Goal: Information Seeking & Learning: Learn about a topic

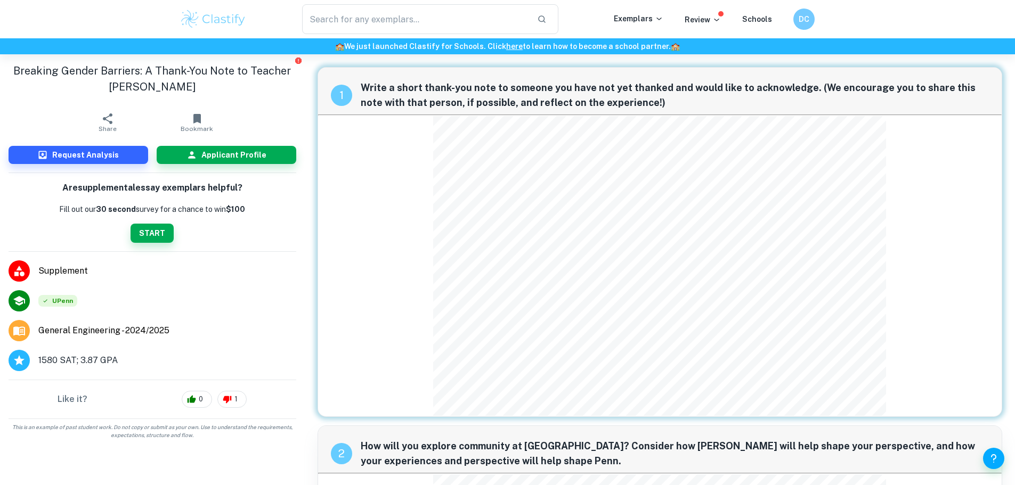
click at [248, 20] on div "​" at bounding box center [430, 19] width 367 height 30
click at [223, 19] on img at bounding box center [214, 19] width 68 height 21
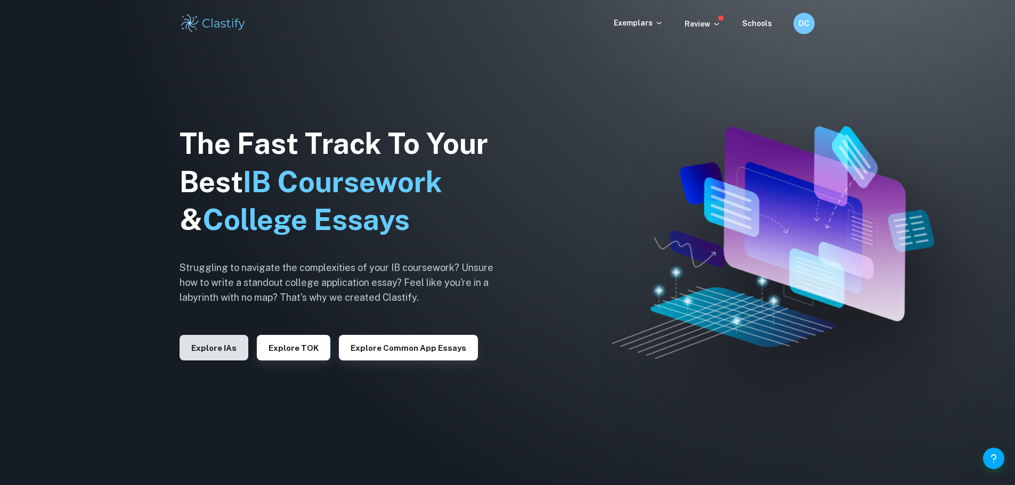
click at [244, 346] on button "Explore IAs" at bounding box center [214, 348] width 69 height 26
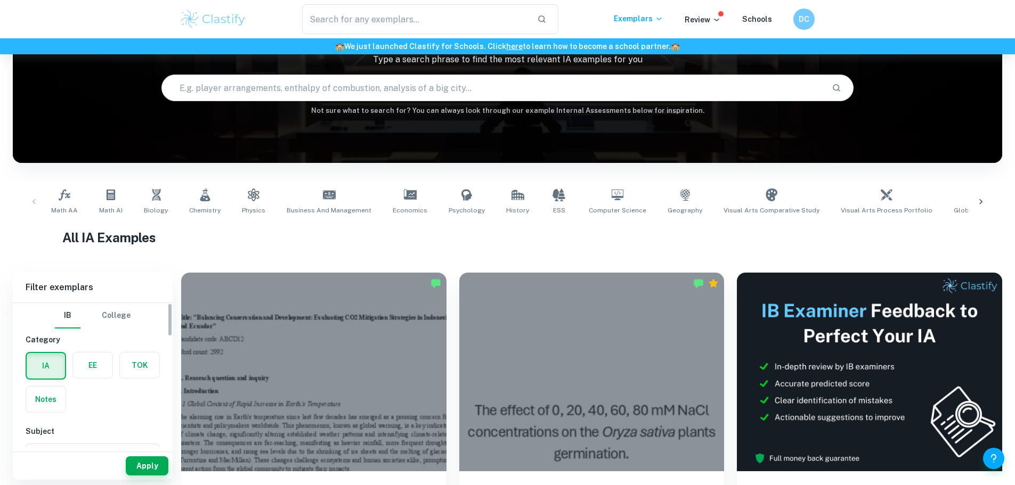
click at [140, 315] on div "[GEOGRAPHIC_DATA]" at bounding box center [93, 316] width 134 height 26
click at [125, 317] on button "College" at bounding box center [116, 316] width 29 height 26
click at [139, 372] on label "button" at bounding box center [127, 366] width 63 height 26
click at [0, 0] on input "radio" at bounding box center [0, 0] width 0 height 0
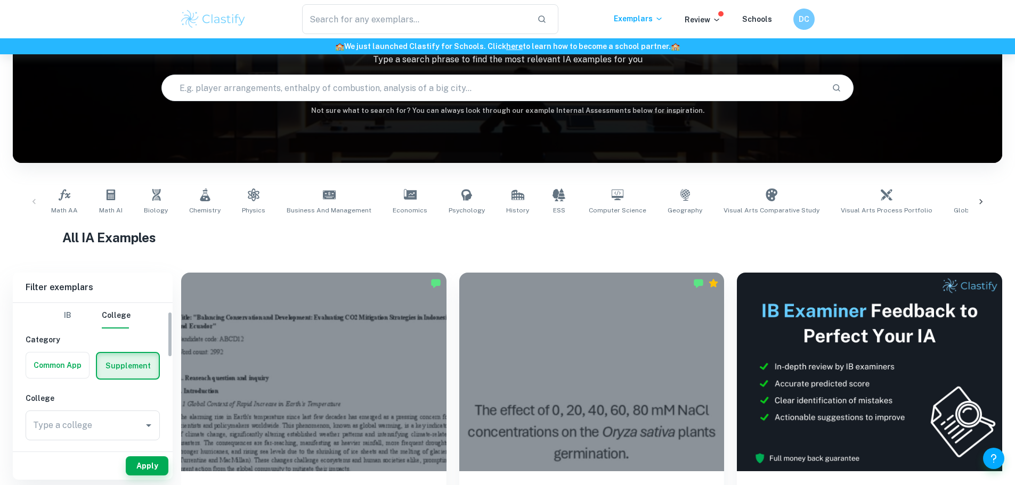
scroll to position [52, 0]
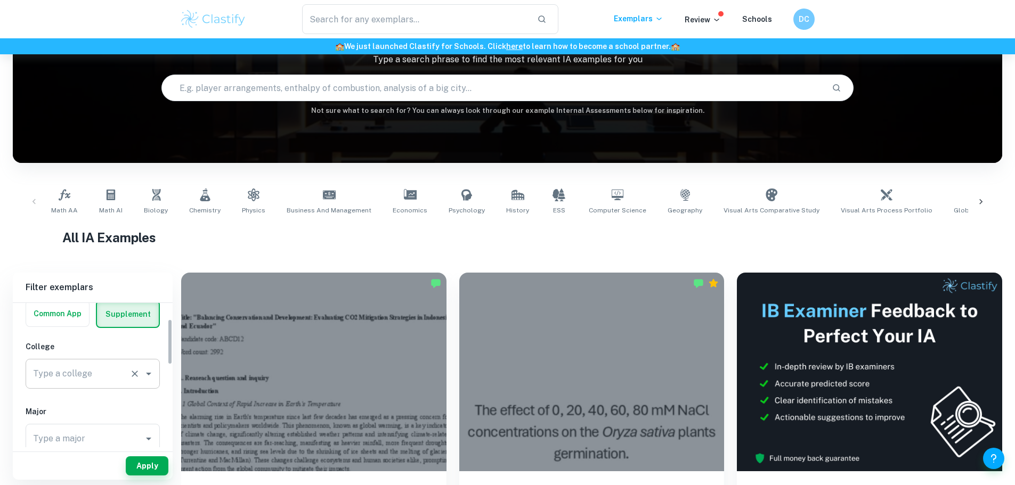
click at [122, 370] on input "Type a college" at bounding box center [77, 374] width 95 height 20
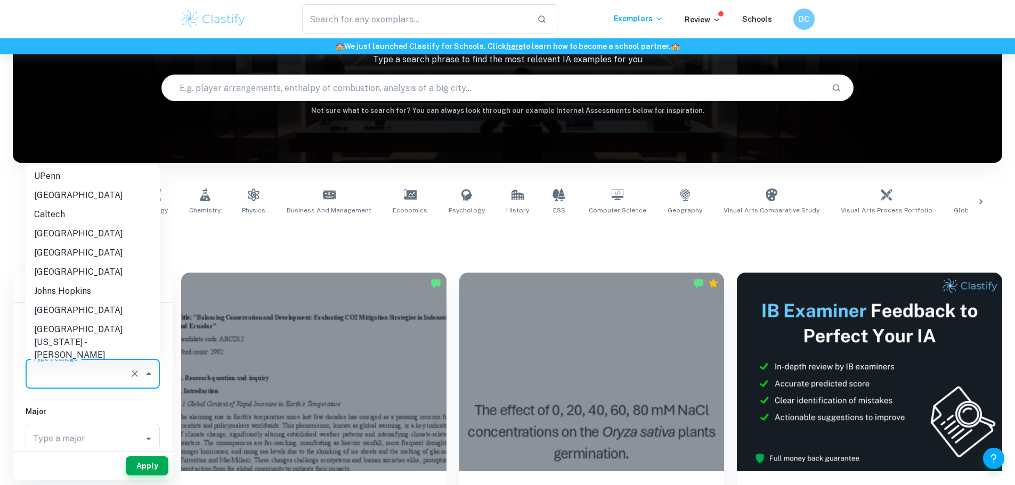
scroll to position [155, 0]
click at [100, 322] on li "NYU" at bounding box center [93, 331] width 134 height 19
type input "NYU"
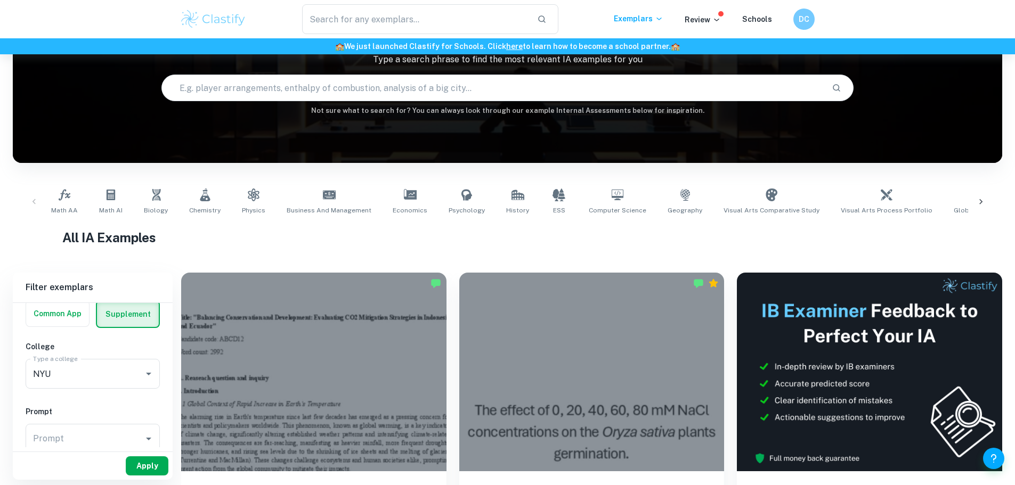
click at [149, 460] on button "Apply" at bounding box center [147, 466] width 43 height 19
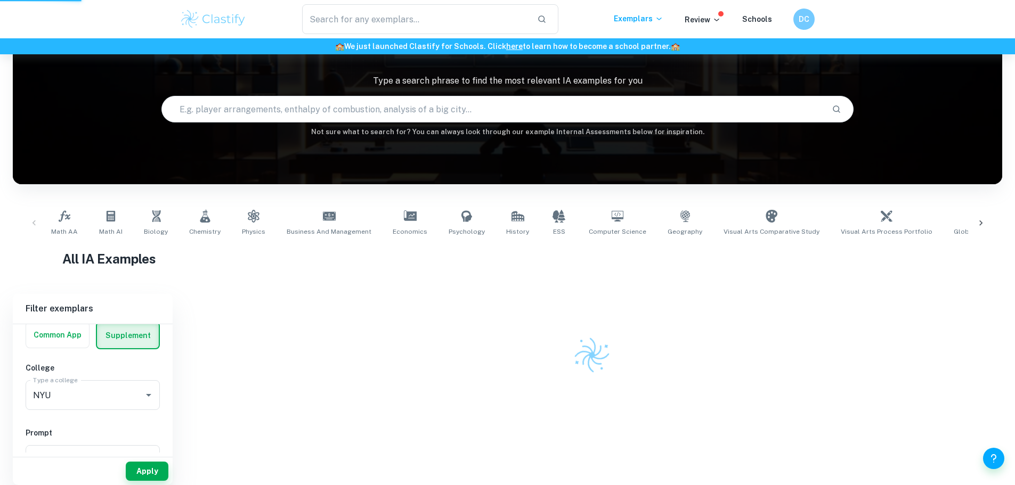
scroll to position [54, 0]
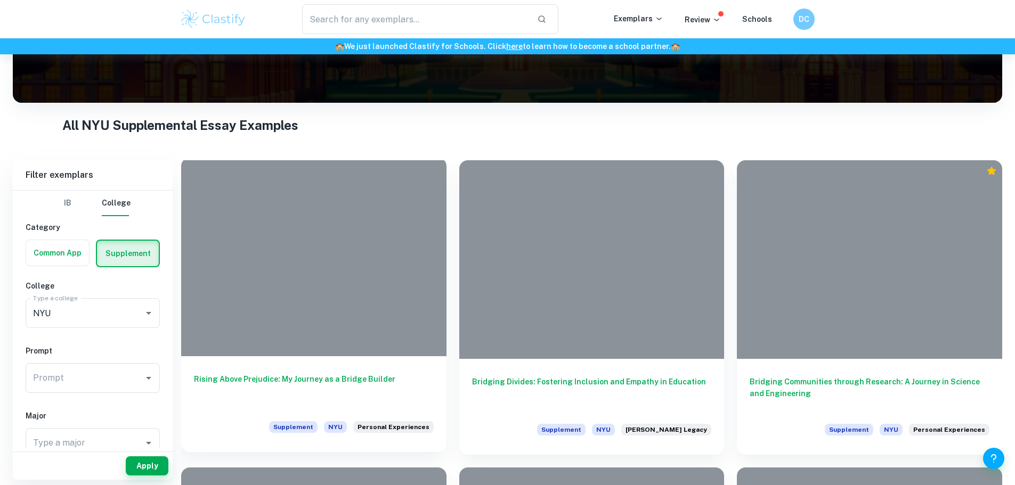
click at [302, 374] on h6 "Rising Above Prejudice: My Journey as a Bridge Builder" at bounding box center [314, 391] width 240 height 35
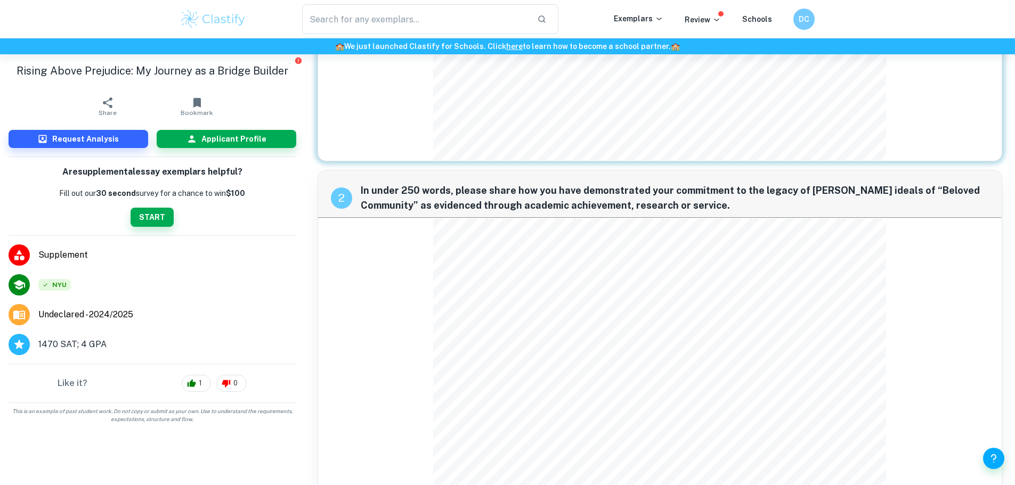
scroll to position [311, 0]
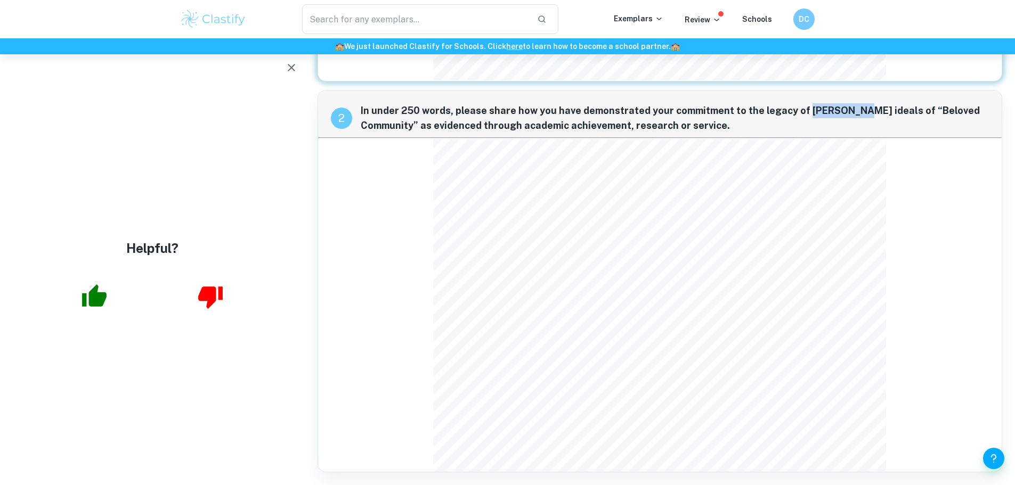
drag, startPoint x: 798, startPoint y: 109, endPoint x: 840, endPoint y: 118, distance: 43.1
click at [840, 118] on span "In under 250 words, please share how you have demonstrated your commitment to t…" at bounding box center [675, 118] width 629 height 30
